Goal: Transaction & Acquisition: Purchase product/service

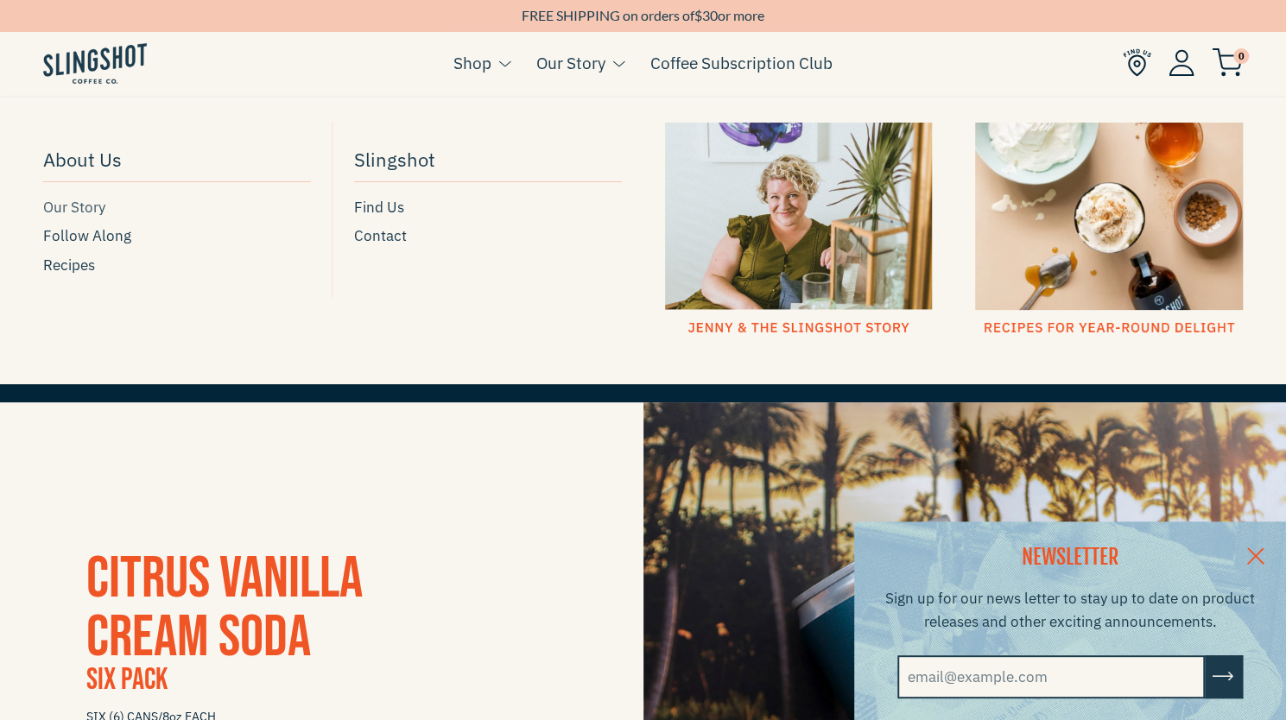
click at [88, 208] on span "Our Story" at bounding box center [74, 207] width 62 height 23
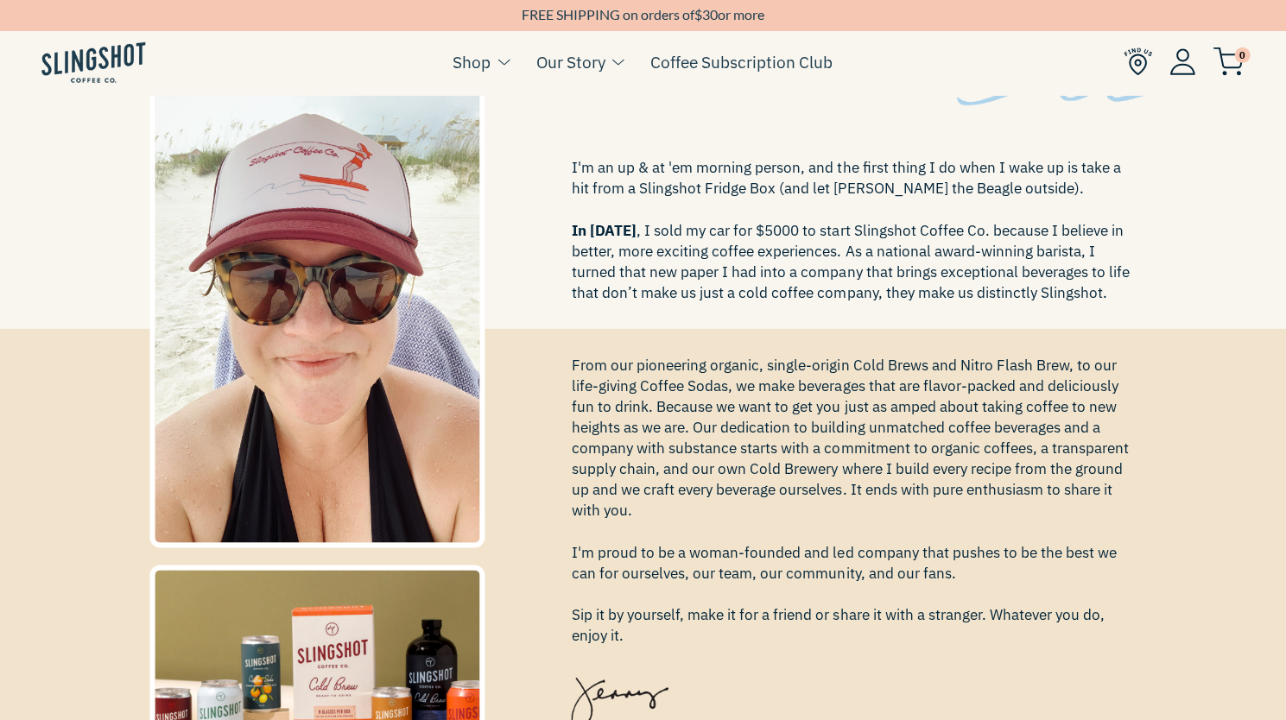
scroll to position [294, 0]
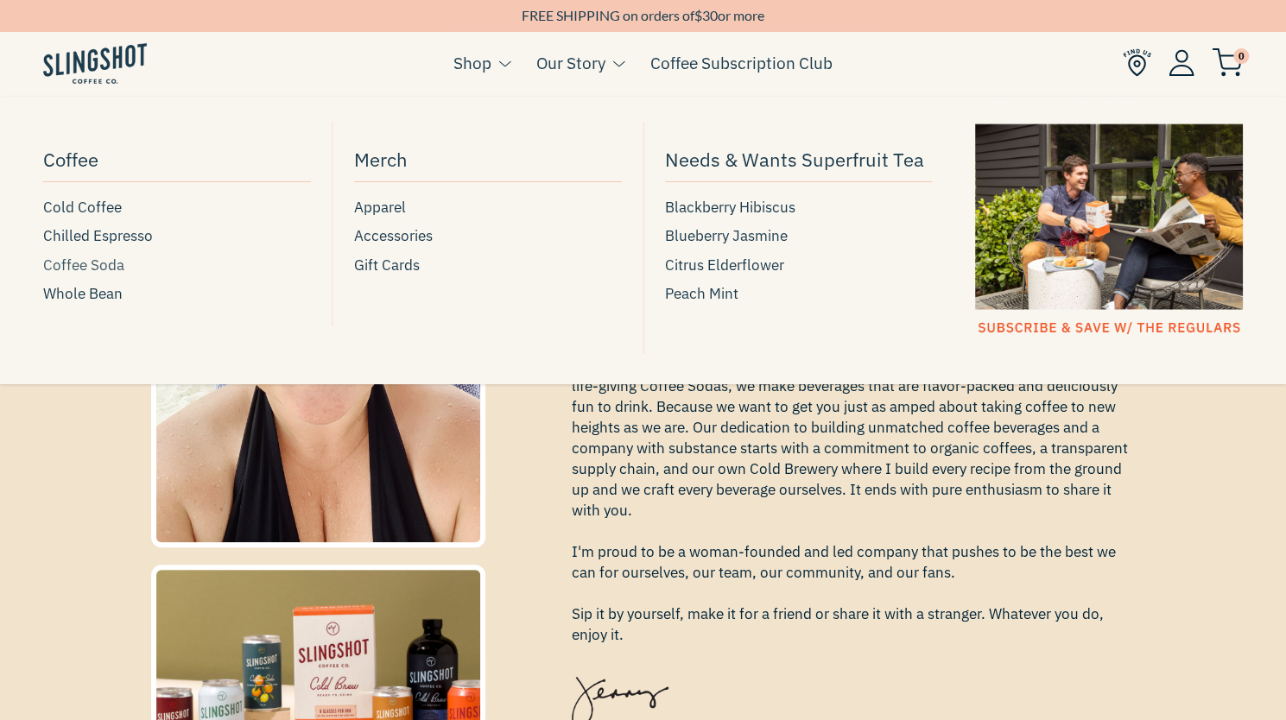
click at [100, 265] on span "Coffee Soda" at bounding box center [83, 265] width 81 height 23
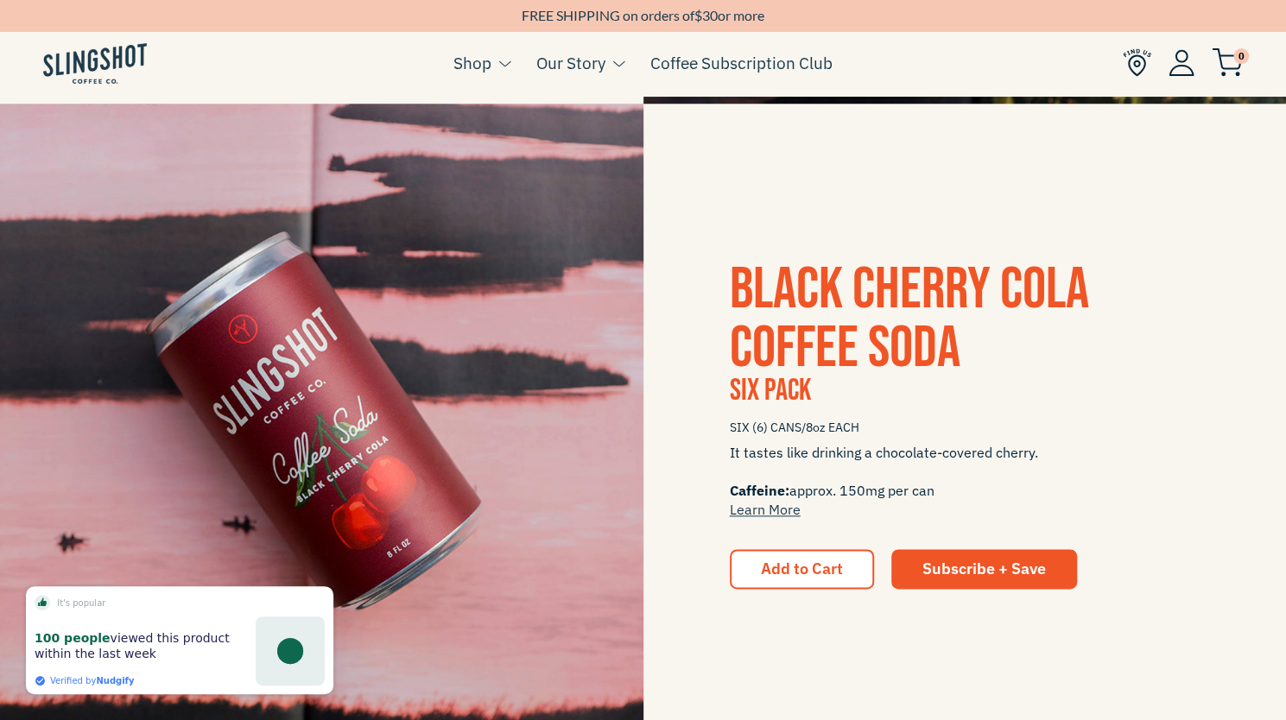
scroll to position [942, 0]
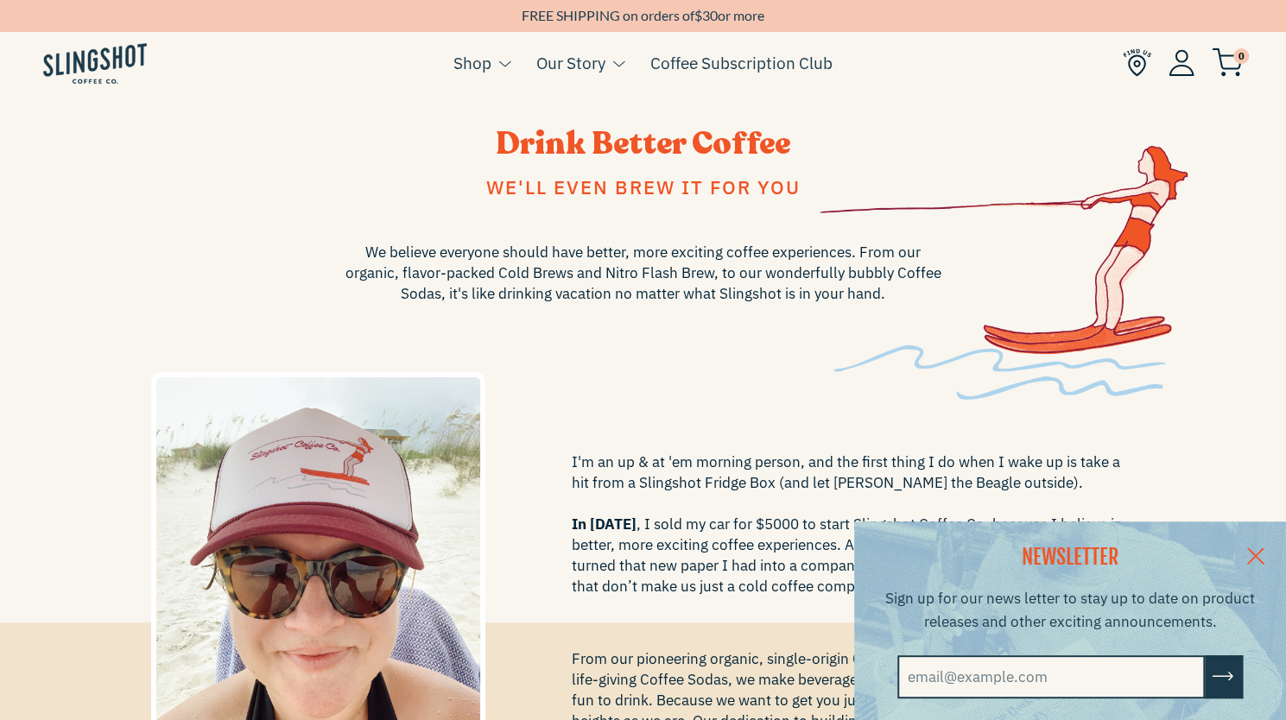
click at [1272, 555] on link at bounding box center [1256, 555] width 60 height 67
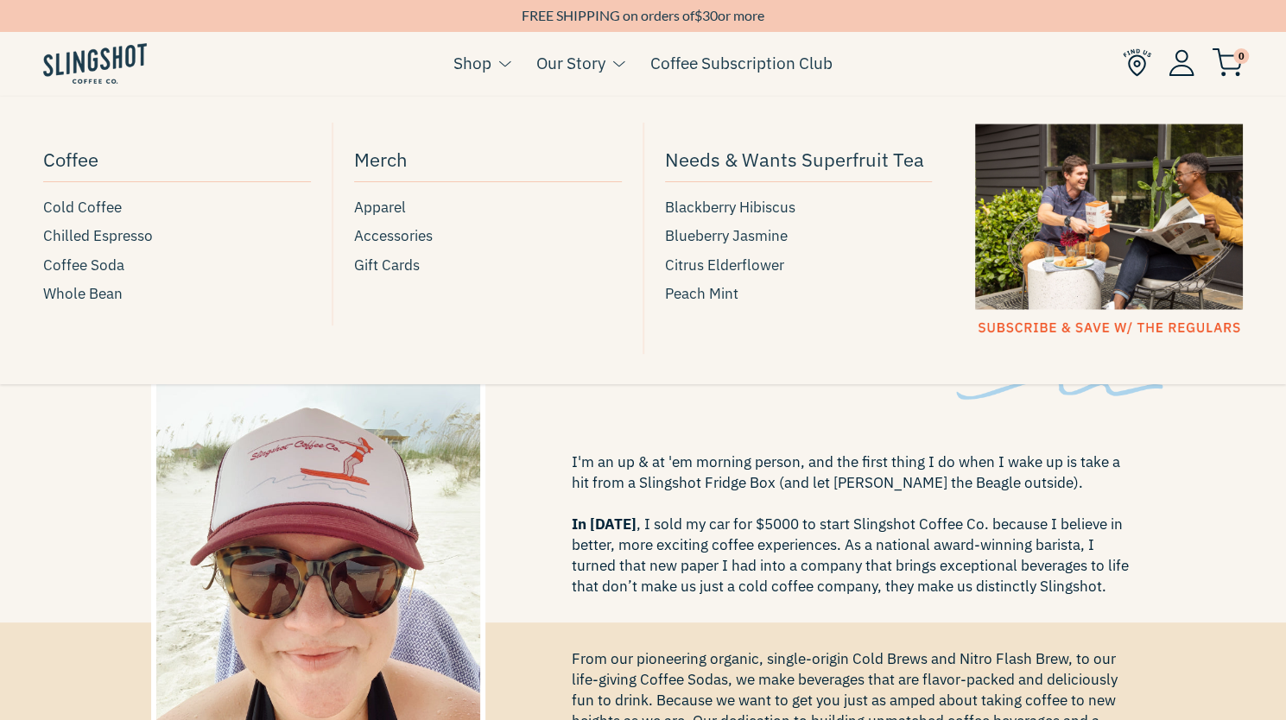
click at [472, 54] on link "Shop" at bounding box center [472, 63] width 38 height 26
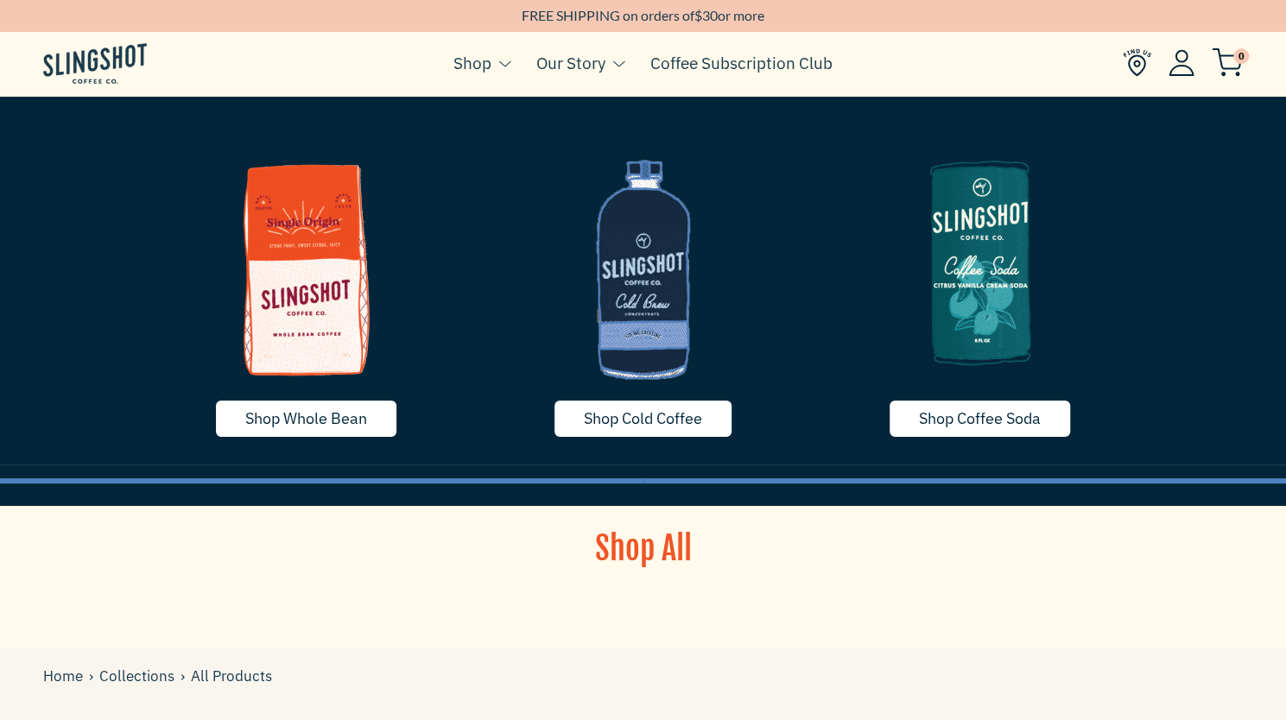
click at [980, 327] on img at bounding box center [980, 262] width 311 height 259
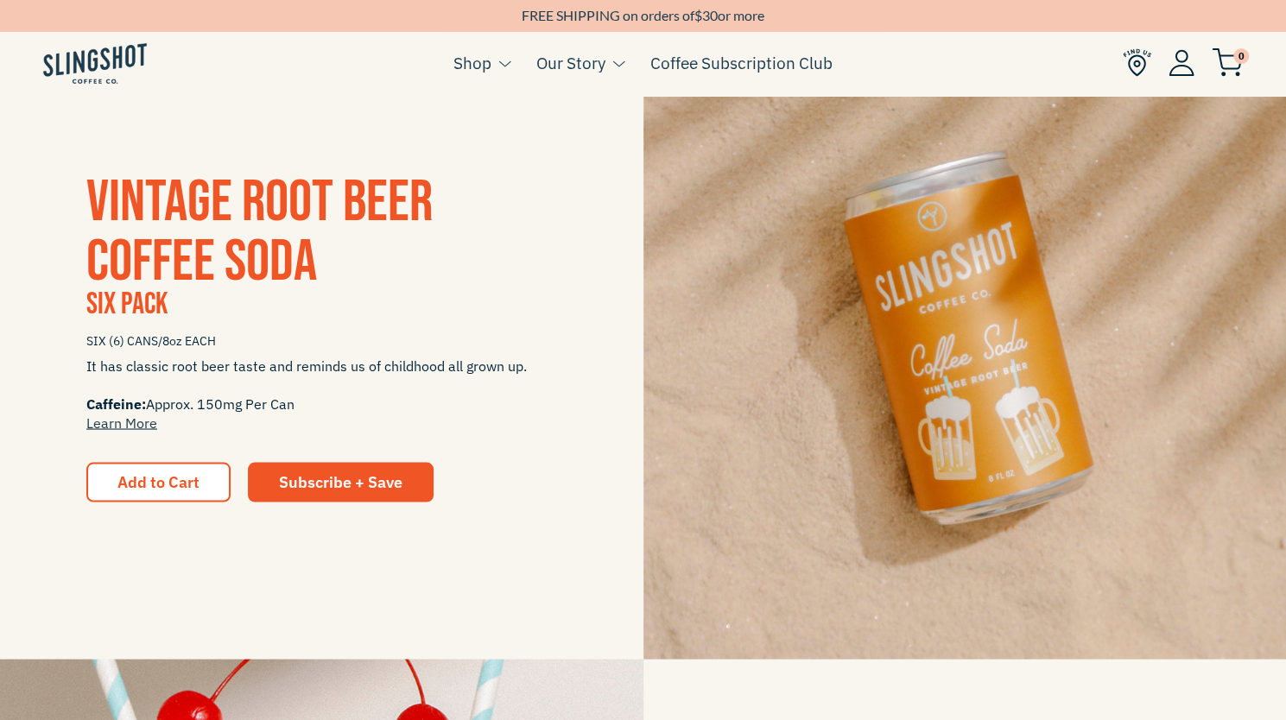
scroll to position [1671, 0]
click at [327, 581] on div "Vintage Root Beer Coffee Soda Six Pack SIX (6) CANS/8oz EACH It has classic roo…" at bounding box center [643, 339] width 1286 height 644
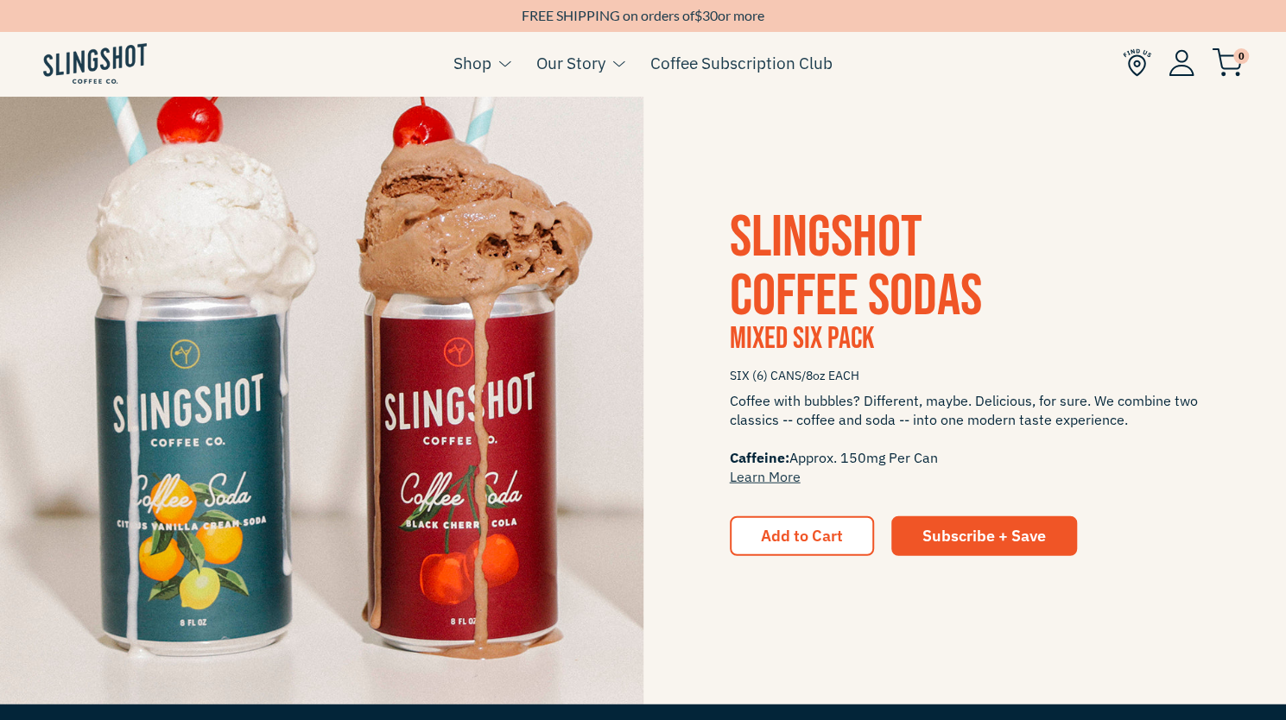
scroll to position [2276, 0]
